Goal: Find specific page/section: Find specific page/section

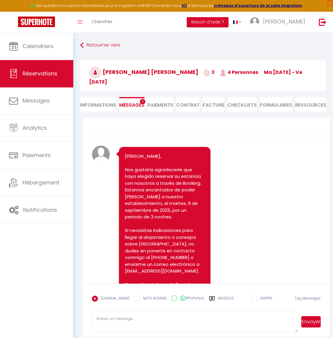
scroll to position [174, 0]
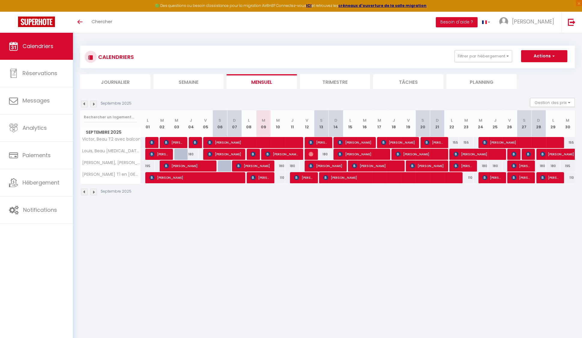
click at [96, 103] on img at bounding box center [93, 104] width 7 height 7
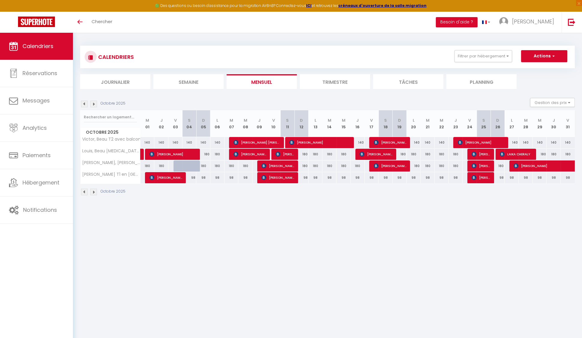
click at [96, 102] on img at bounding box center [93, 104] width 7 height 7
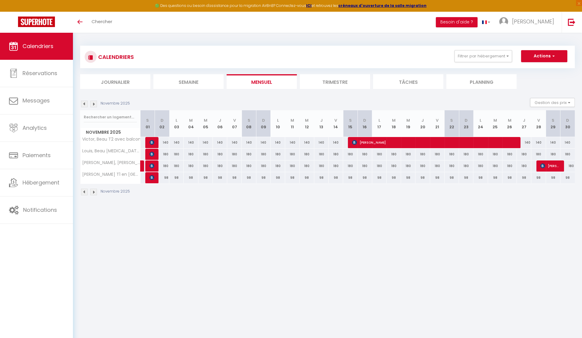
click at [97, 102] on img at bounding box center [93, 104] width 7 height 7
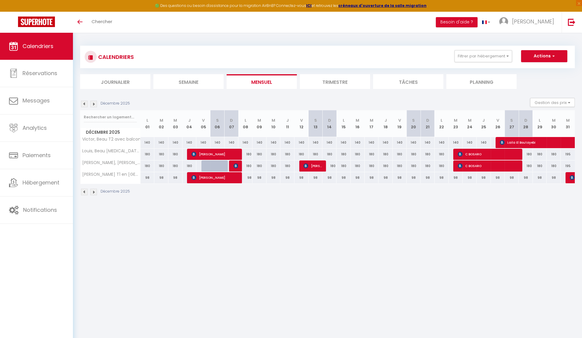
click at [95, 103] on img at bounding box center [93, 104] width 7 height 7
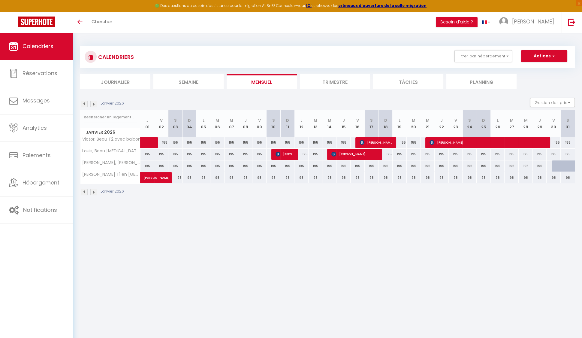
click at [87, 102] on img at bounding box center [84, 104] width 7 height 7
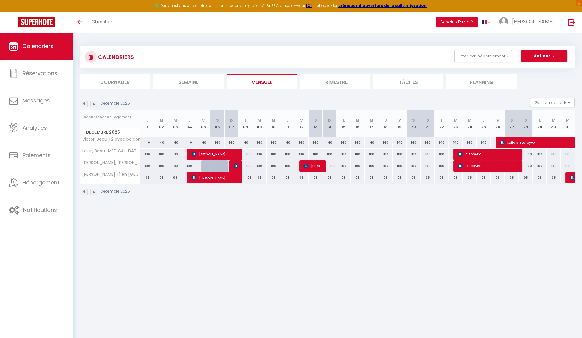
click at [87, 102] on img at bounding box center [84, 104] width 7 height 7
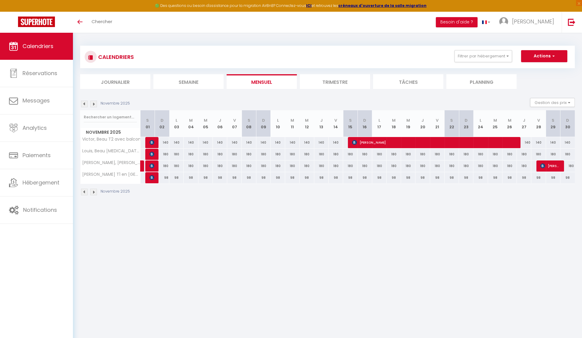
click at [87, 102] on img at bounding box center [84, 104] width 7 height 7
